Goal: Information Seeking & Learning: Compare options

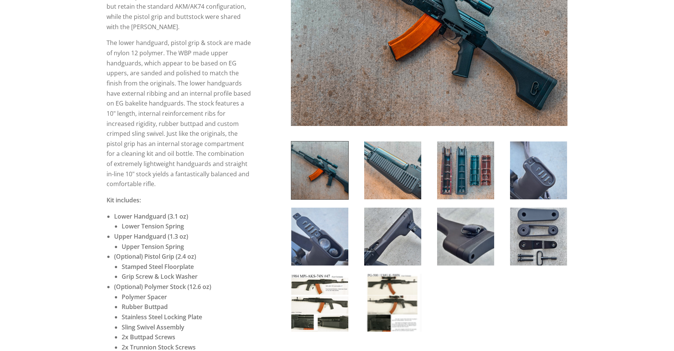
scroll to position [252, 0]
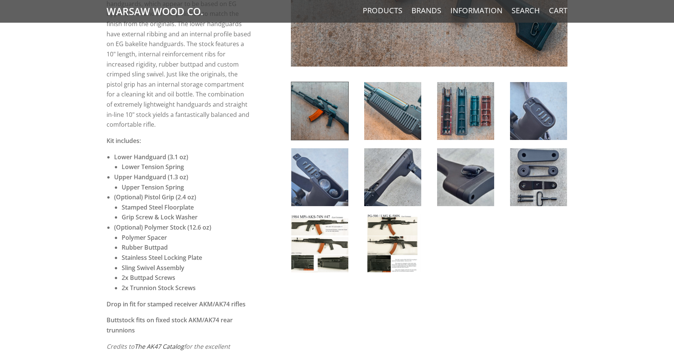
click at [522, 175] on img at bounding box center [538, 177] width 57 height 58
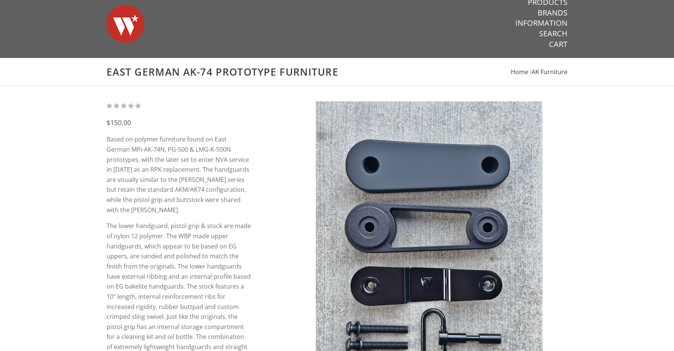
scroll to position [0, 0]
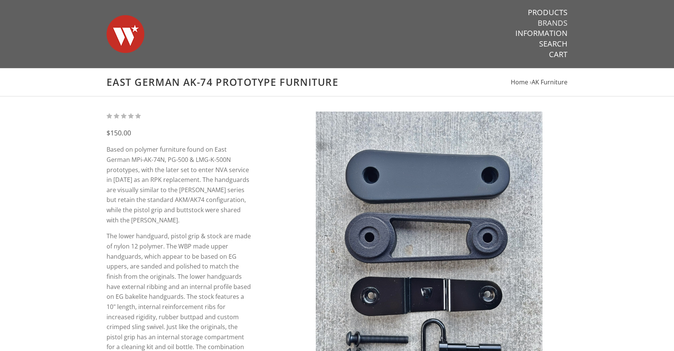
click at [557, 23] on link "Brands" at bounding box center [553, 23] width 30 height 10
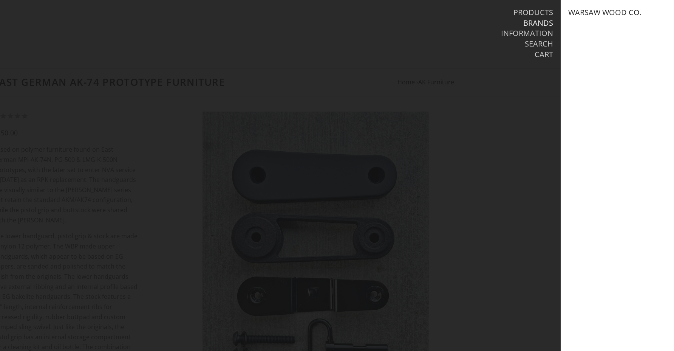
click at [584, 14] on link "Warsaw Wood Co." at bounding box center [604, 13] width 73 height 10
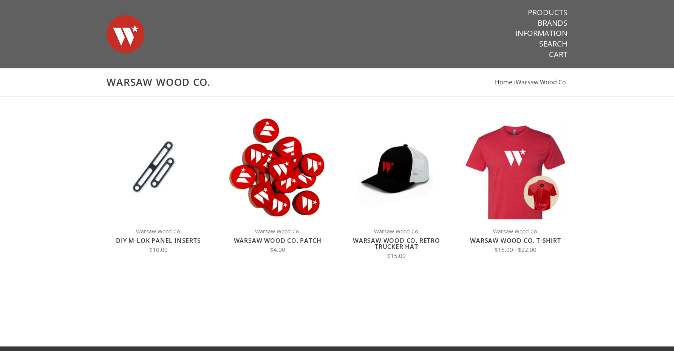
click at [562, 14] on link "Products" at bounding box center [548, 13] width 40 height 10
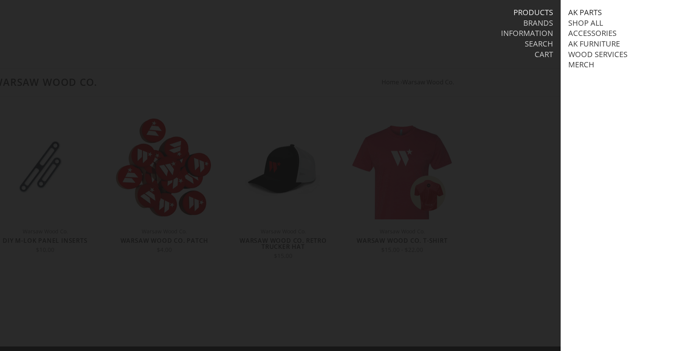
click at [595, 14] on link "AK Parts" at bounding box center [585, 13] width 34 height 10
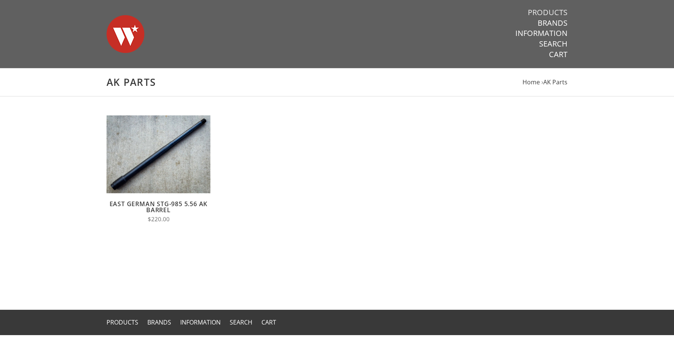
click at [560, 12] on link "Products" at bounding box center [548, 13] width 40 height 10
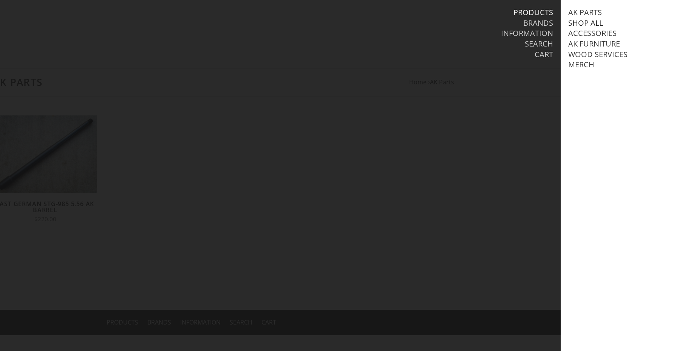
click at [582, 22] on link "Shop All" at bounding box center [585, 23] width 35 height 10
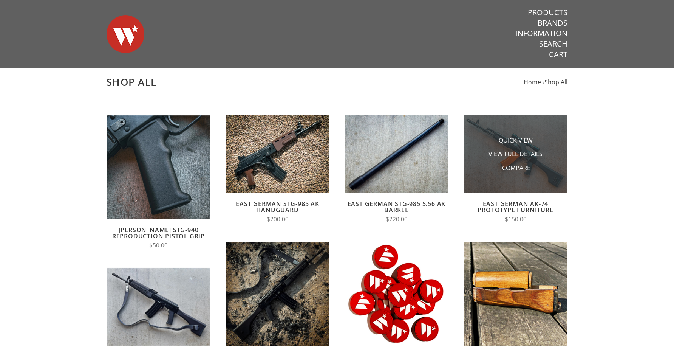
click at [509, 173] on li "Compare" at bounding box center [516, 168] width 76 height 14
click at [506, 177] on img at bounding box center [516, 154] width 104 height 78
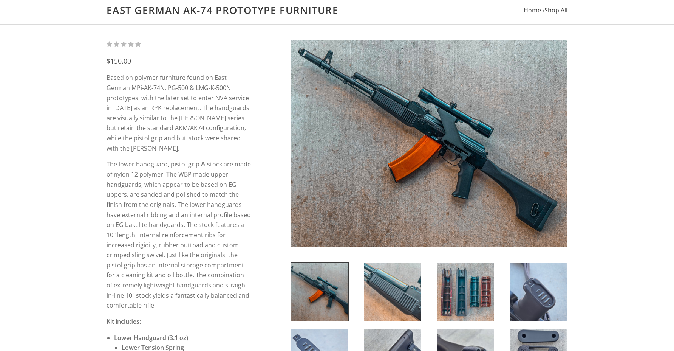
scroll to position [73, 0]
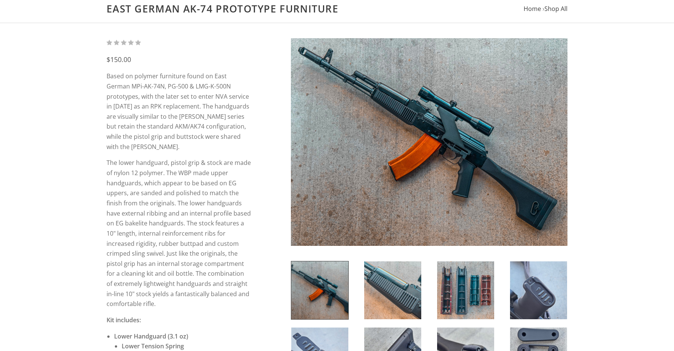
click at [465, 287] on img at bounding box center [465, 290] width 57 height 58
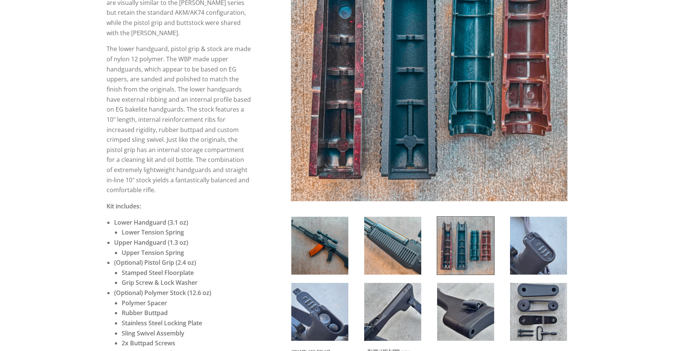
scroll to position [188, 0]
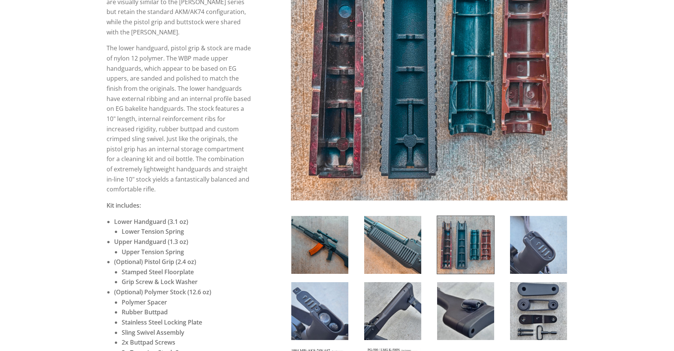
click at [393, 320] on img at bounding box center [392, 311] width 57 height 58
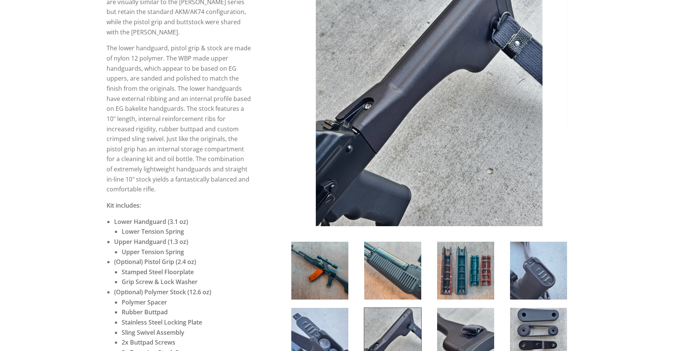
click at [319, 321] on img at bounding box center [319, 337] width 57 height 58
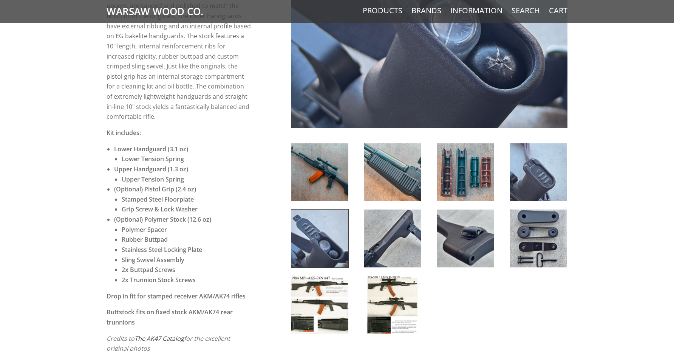
scroll to position [324, 0]
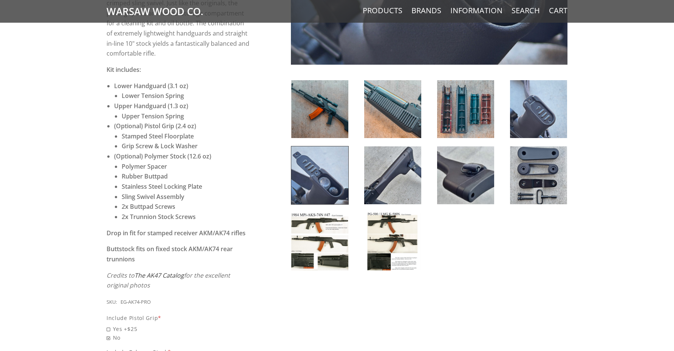
click at [340, 215] on img at bounding box center [319, 241] width 57 height 58
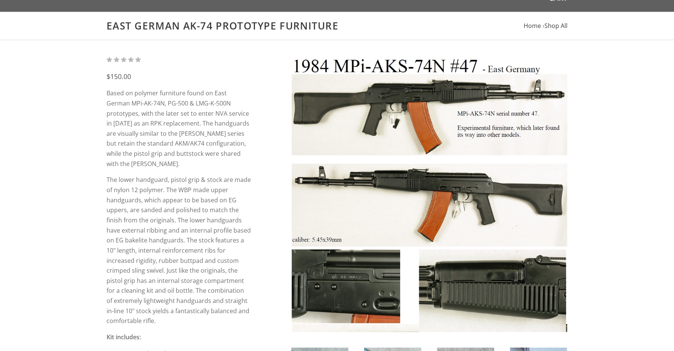
scroll to position [0, 0]
